Goal: Navigation & Orientation: Understand site structure

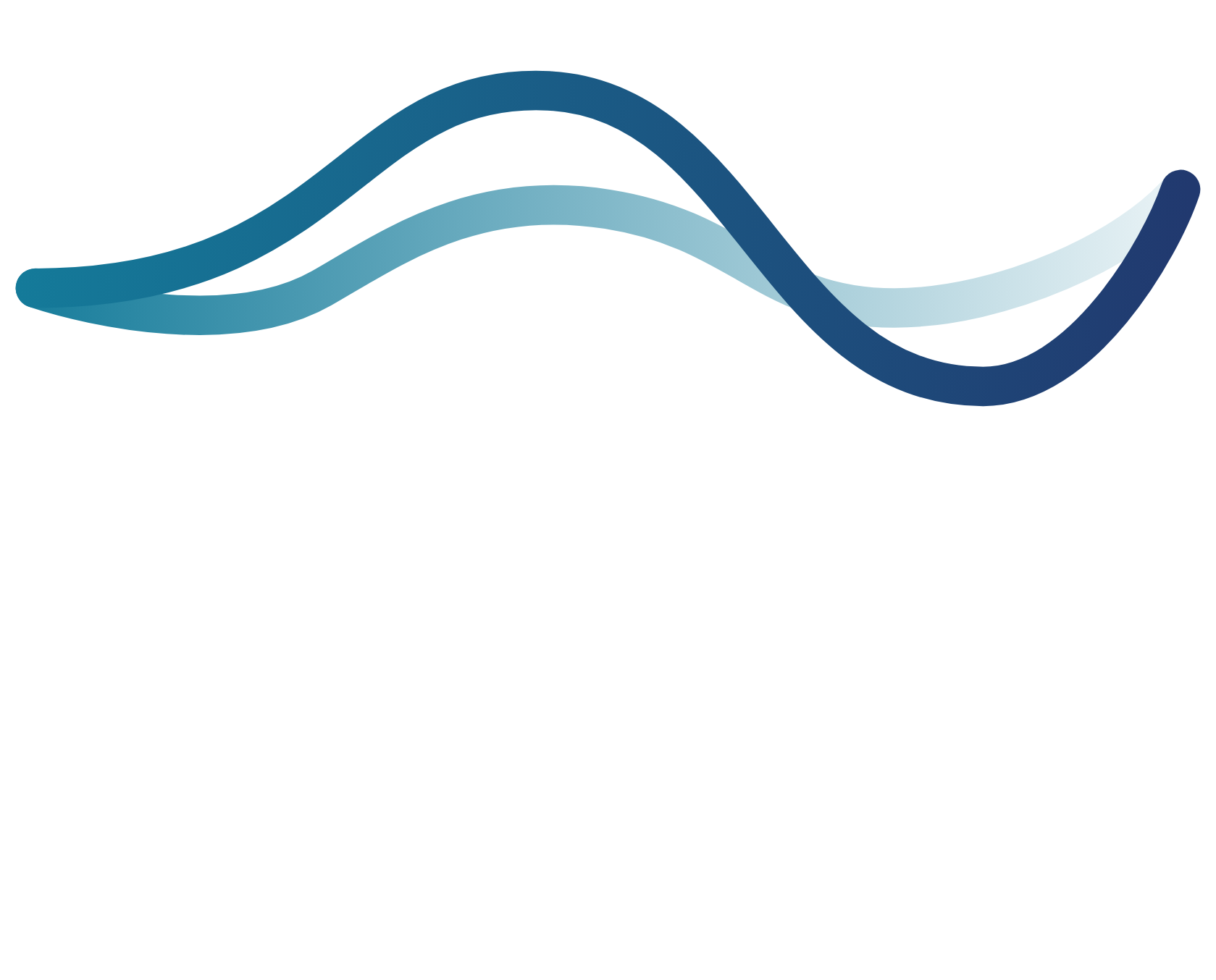
click at [374, 355] on div at bounding box center [608, 221] width 1204 height 418
